Goal: Navigation & Orientation: Find specific page/section

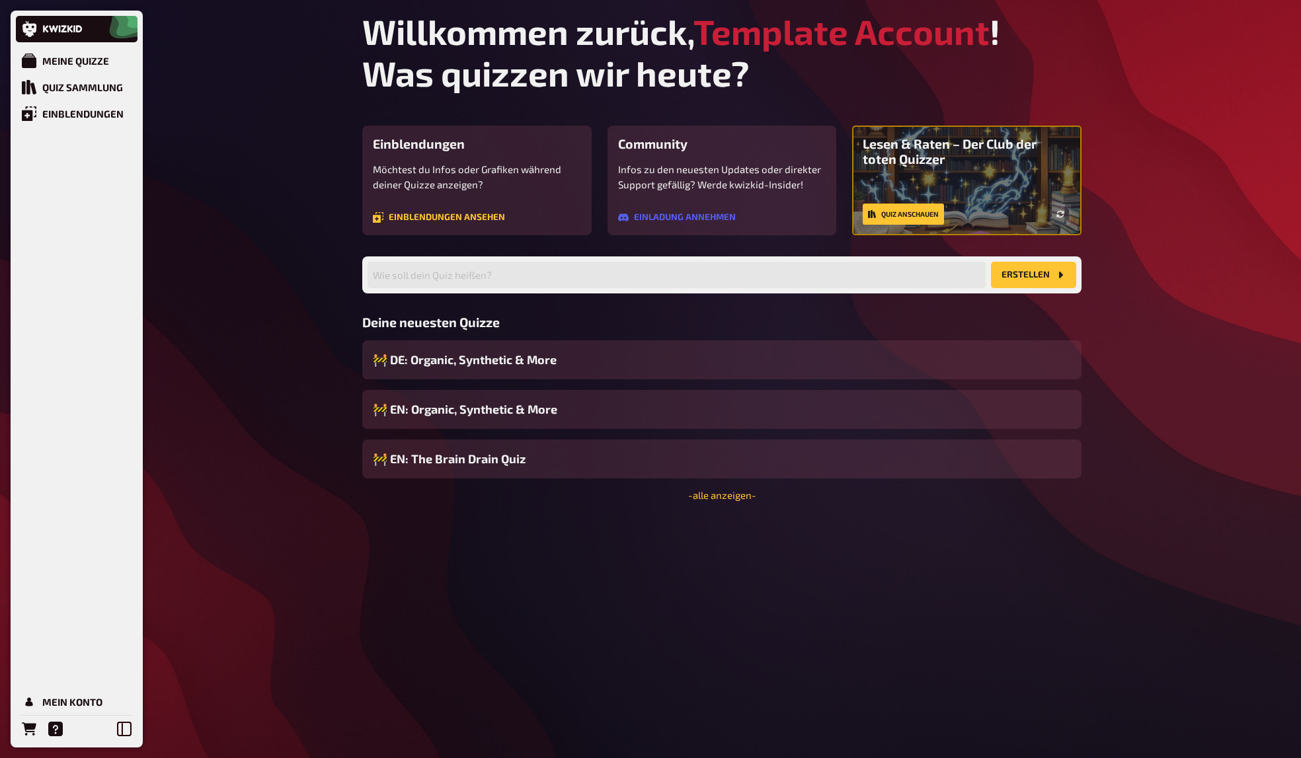
click at [280, 298] on div "Meine Quizze Quiz Sammlung Einblendungen Mein Konto Willkommen zurück, Template…" at bounding box center [650, 379] width 1301 height 758
click at [73, 691] on link "Mein Konto" at bounding box center [77, 702] width 122 height 26
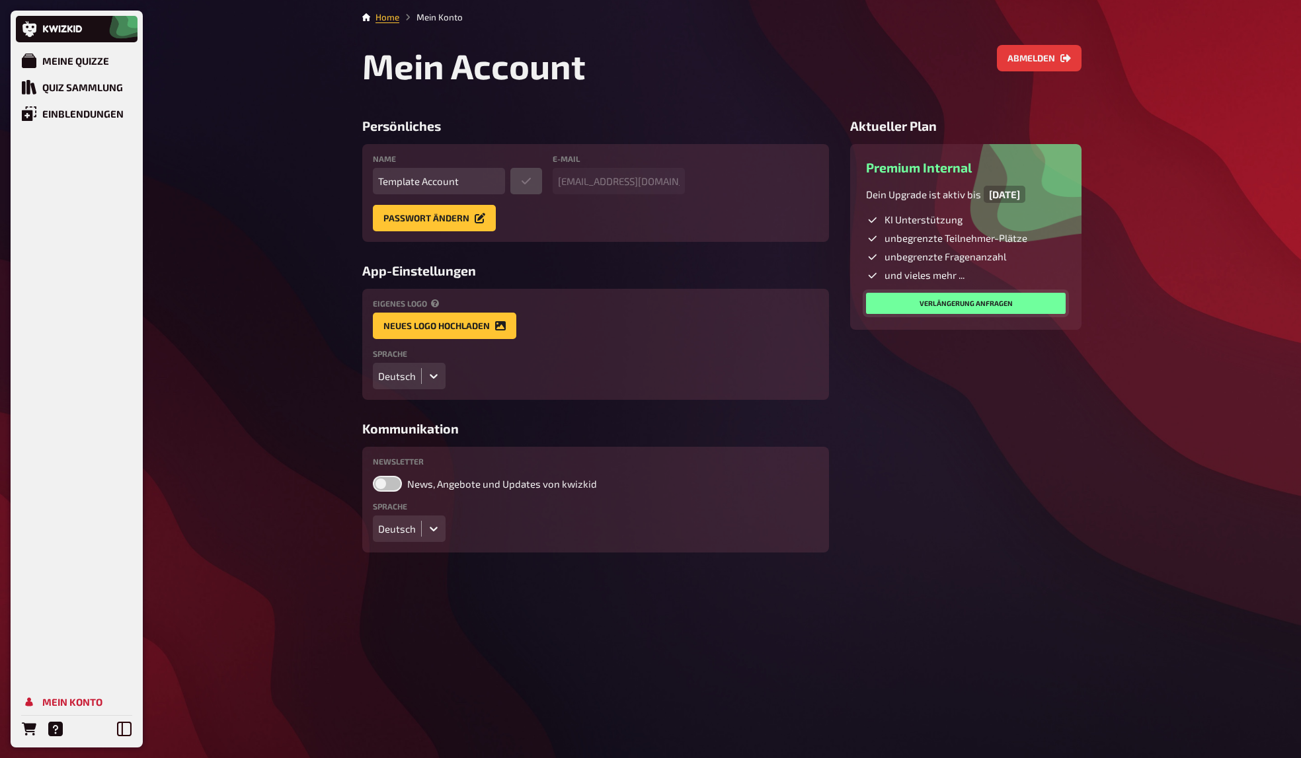
click at [993, 301] on link "Verlängerung anfragen" at bounding box center [966, 303] width 200 height 21
click at [1150, 179] on div "Meine Quizze Quiz Sammlung Einblendungen Mein Konto Home Mein Konto Mein Accoun…" at bounding box center [650, 379] width 1301 height 758
click at [71, 61] on div "Meine Quizze" at bounding box center [75, 61] width 67 height 12
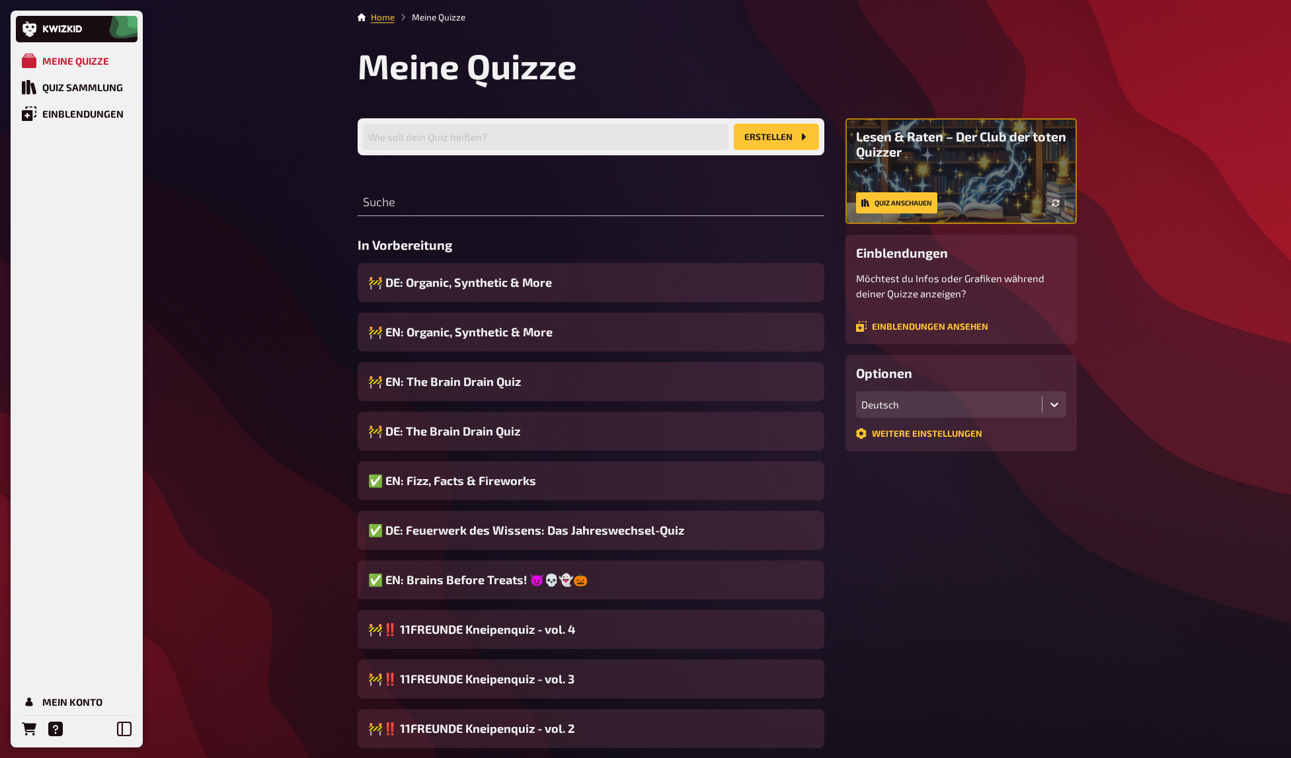
click at [376, 16] on link "Home" at bounding box center [383, 17] width 24 height 11
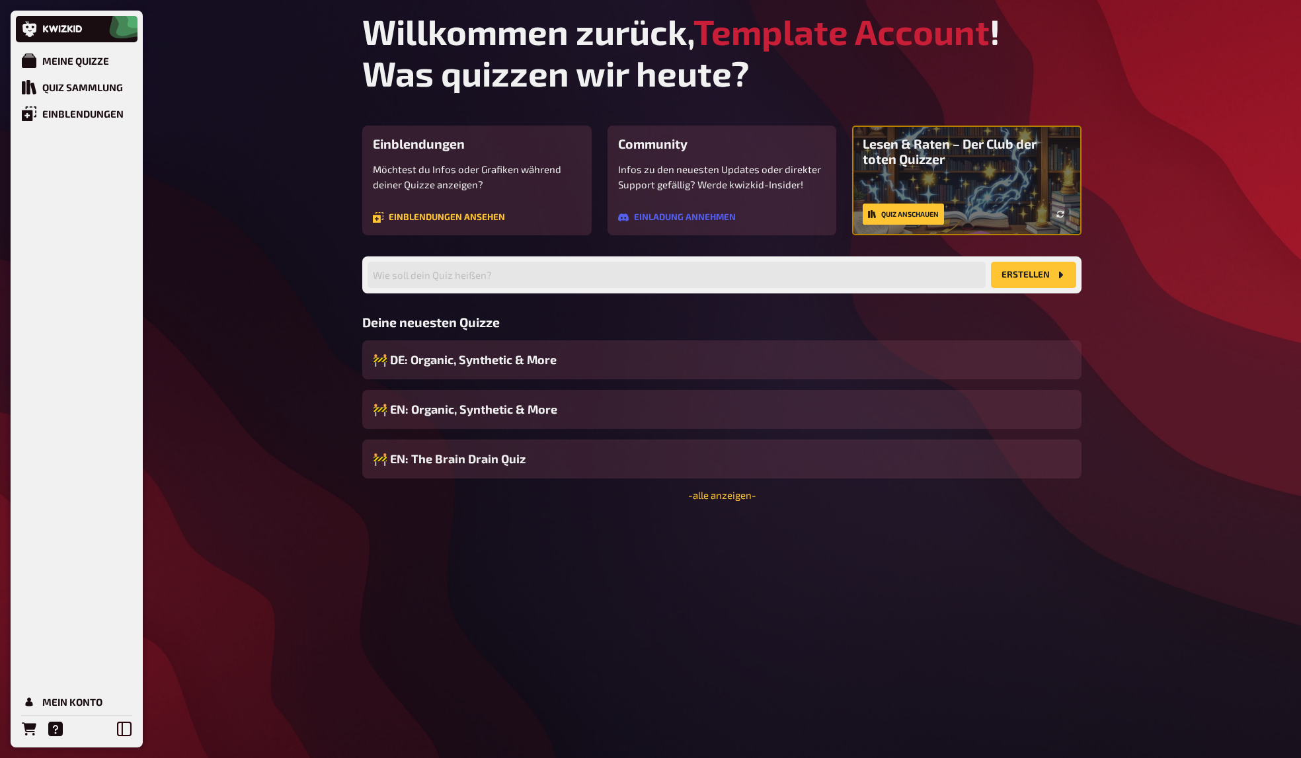
click at [232, 116] on div "Meine Quizze Quiz Sammlung Einblendungen Mein Konto Willkommen zurück, Template…" at bounding box center [650, 379] width 1301 height 758
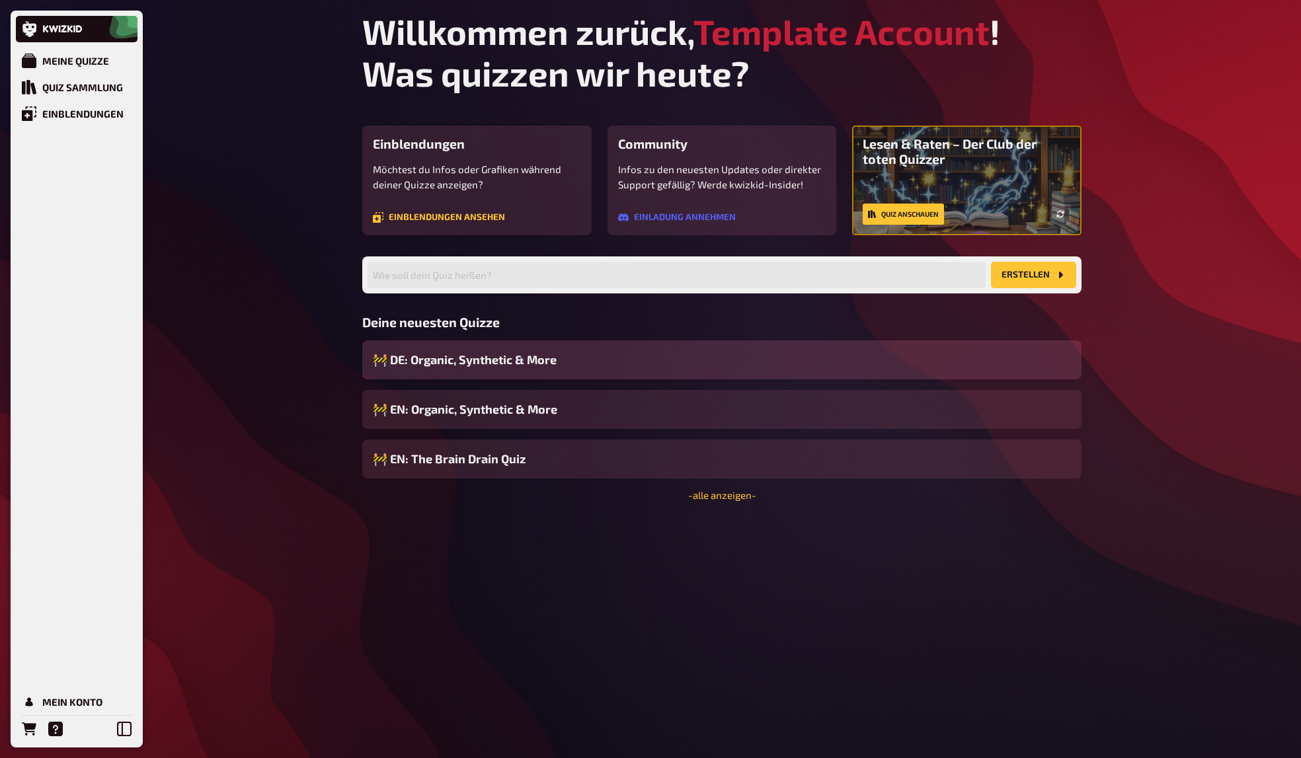
click at [582, 358] on div "🚧 DE: Organic, Synthetic & More" at bounding box center [721, 360] width 719 height 39
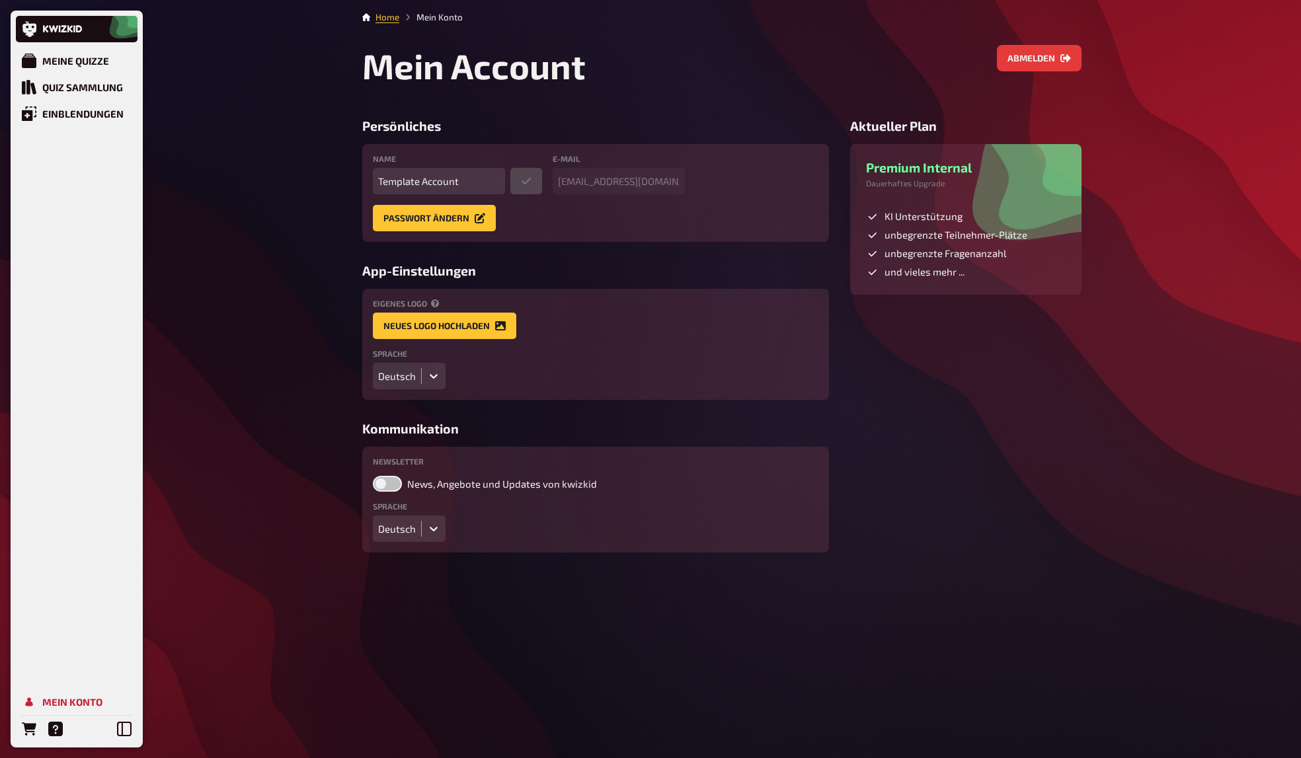
click at [799, 484] on aside "Aktueller Plan Premium Internal Dauerhaftes Upgrade KI Unterstützung unbegrenzt…" at bounding box center [965, 335] width 231 height 434
click at [799, 465] on aside "Aktueller Plan Premium Internal Dauerhaftes Upgrade KI Unterstützung unbegrenzt…" at bounding box center [965, 335] width 231 height 434
